Goal: Transaction & Acquisition: Purchase product/service

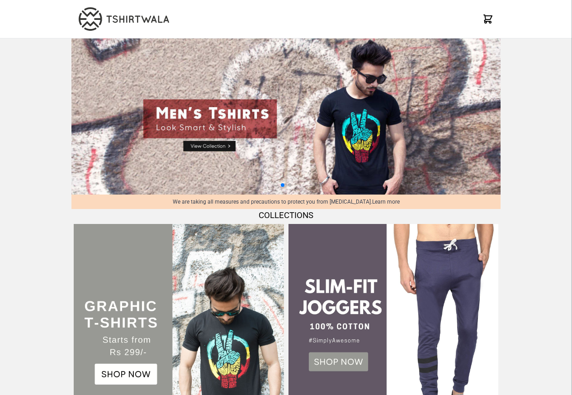
click at [214, 146] on img at bounding box center [285, 116] width 429 height 156
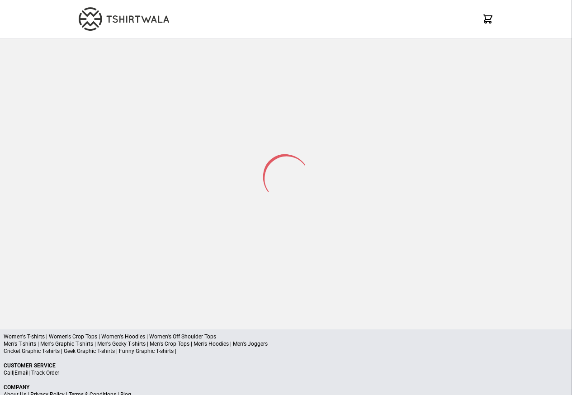
select select "*********"
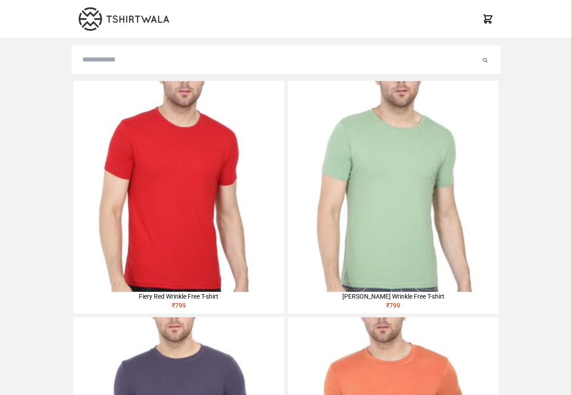
click at [94, 138] on img at bounding box center [178, 186] width 211 height 211
